Goal: Task Accomplishment & Management: Use online tool/utility

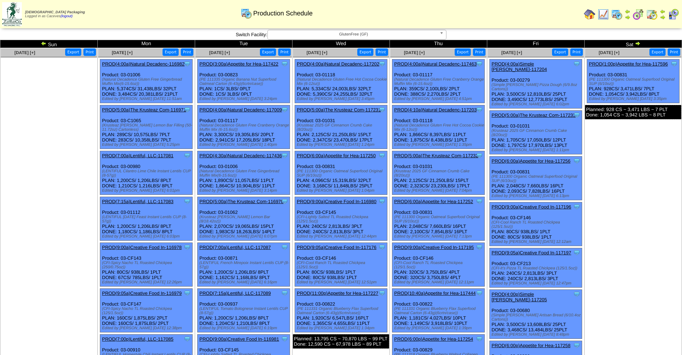
click at [634, 46] on img at bounding box center [637, 43] width 6 height 6
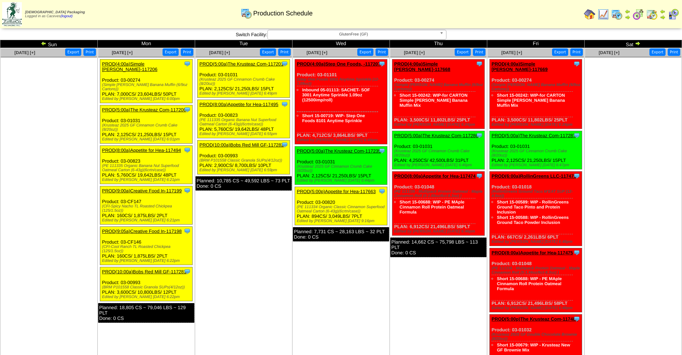
click at [161, 147] on link "PROD(8:00a)Appetite for Hea-117494" at bounding box center [141, 149] width 79 height 5
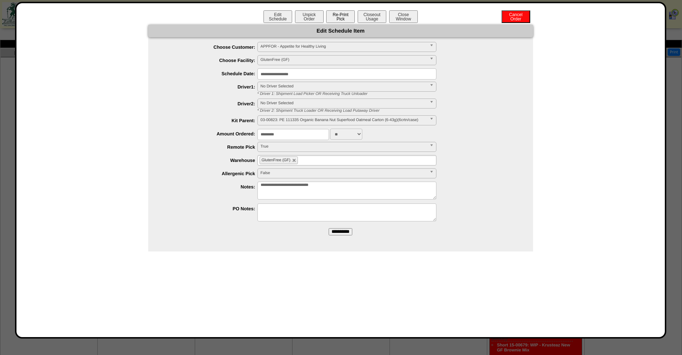
click at [341, 12] on button "Re-Print Pick" at bounding box center [340, 16] width 29 height 13
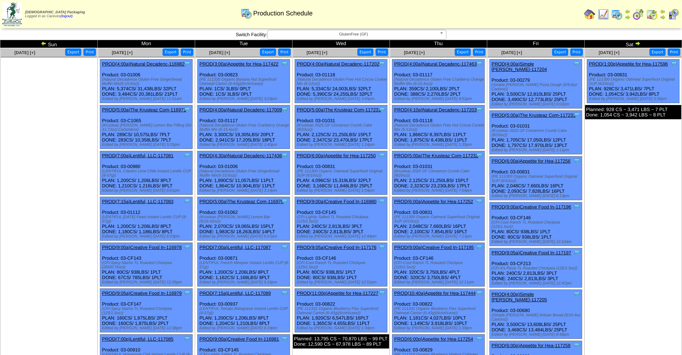
click at [637, 42] on img at bounding box center [637, 43] width 6 height 6
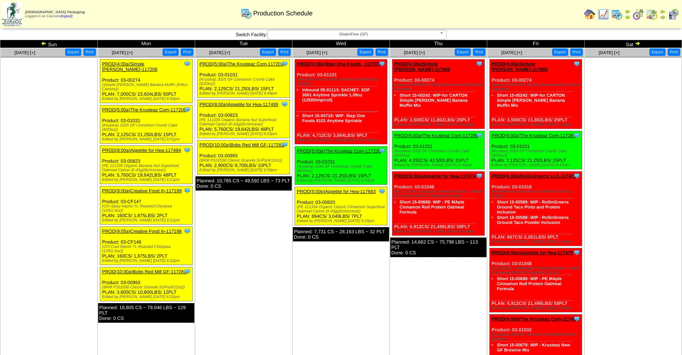
drag, startPoint x: 177, startPoint y: 79, endPoint x: 166, endPoint y: 78, distance: 11.5
click at [165, 83] on div "(Simple [PERSON_NAME] Banana Muffin (6/9oz Cartons))" at bounding box center [147, 87] width 90 height 9
click at [171, 73] on div "Clone Item PROD(4:00a)Simple [PERSON_NAME]-117206 Simple [PERSON_NAME] Schedule…" at bounding box center [146, 81] width 92 height 44
drag, startPoint x: 179, startPoint y: 80, endPoint x: 102, endPoint y: 79, distance: 77.3
click at [102, 79] on div "Clone Item PROD(4:00a)Simple [PERSON_NAME]-117206 Simple [PERSON_NAME] Schedule…" at bounding box center [146, 81] width 92 height 44
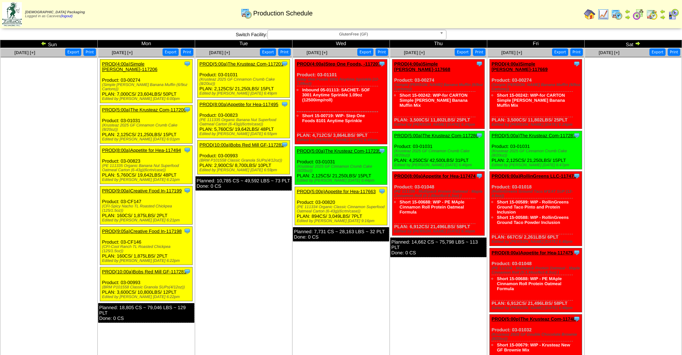
copy div "(Simple [PERSON_NAME] Banana Muffin (6/9oz Cartons)"
drag, startPoint x: 165, startPoint y: 160, endPoint x: 100, endPoint y: 157, distance: 64.4
click at [100, 157] on div "Clone Item PROD(8:00a)Appetite for Hea-117494 Appetite for Healthy Living Sched…" at bounding box center [146, 165] width 92 height 38
copy div "(PE 111335 Organic Banana Nut Superfood Oatmeal Carton (6-43g)(6crtn/case)"
